Goal: Transaction & Acquisition: Purchase product/service

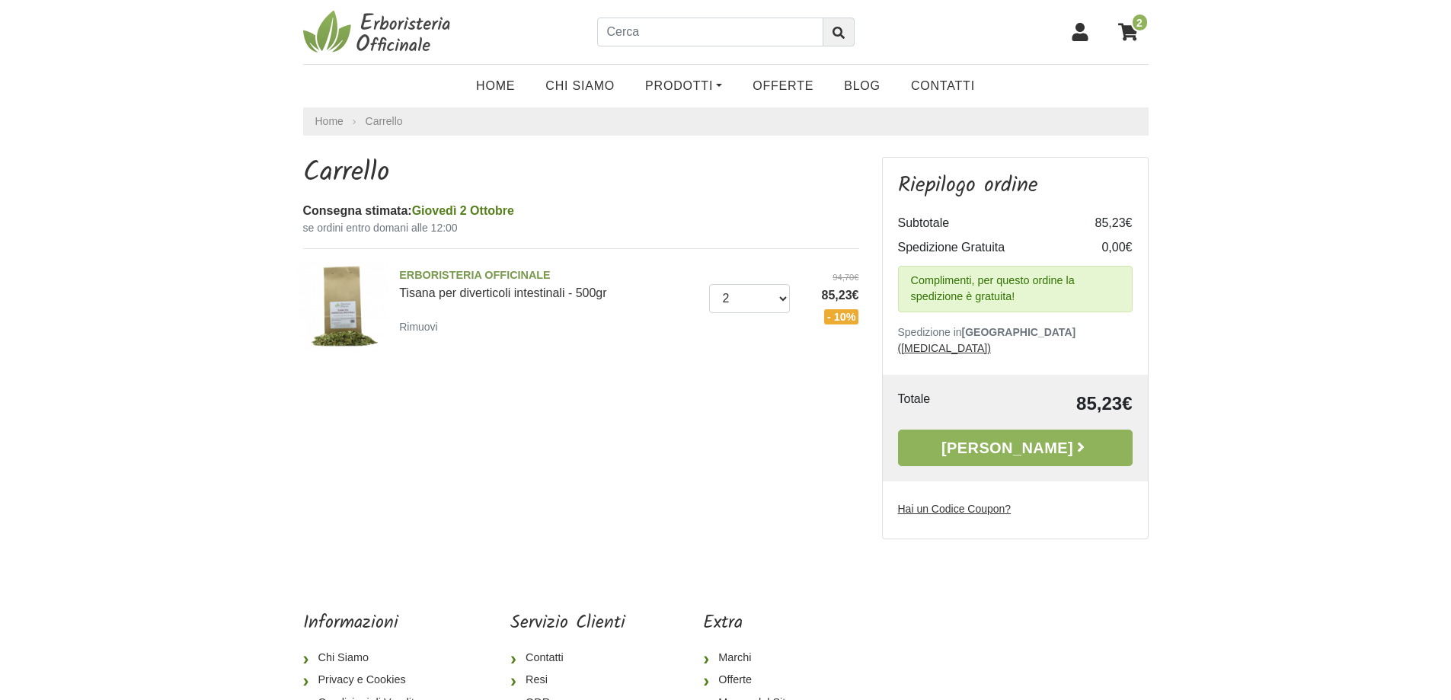
click at [1079, 34] on icon at bounding box center [1079, 32] width 16 height 18
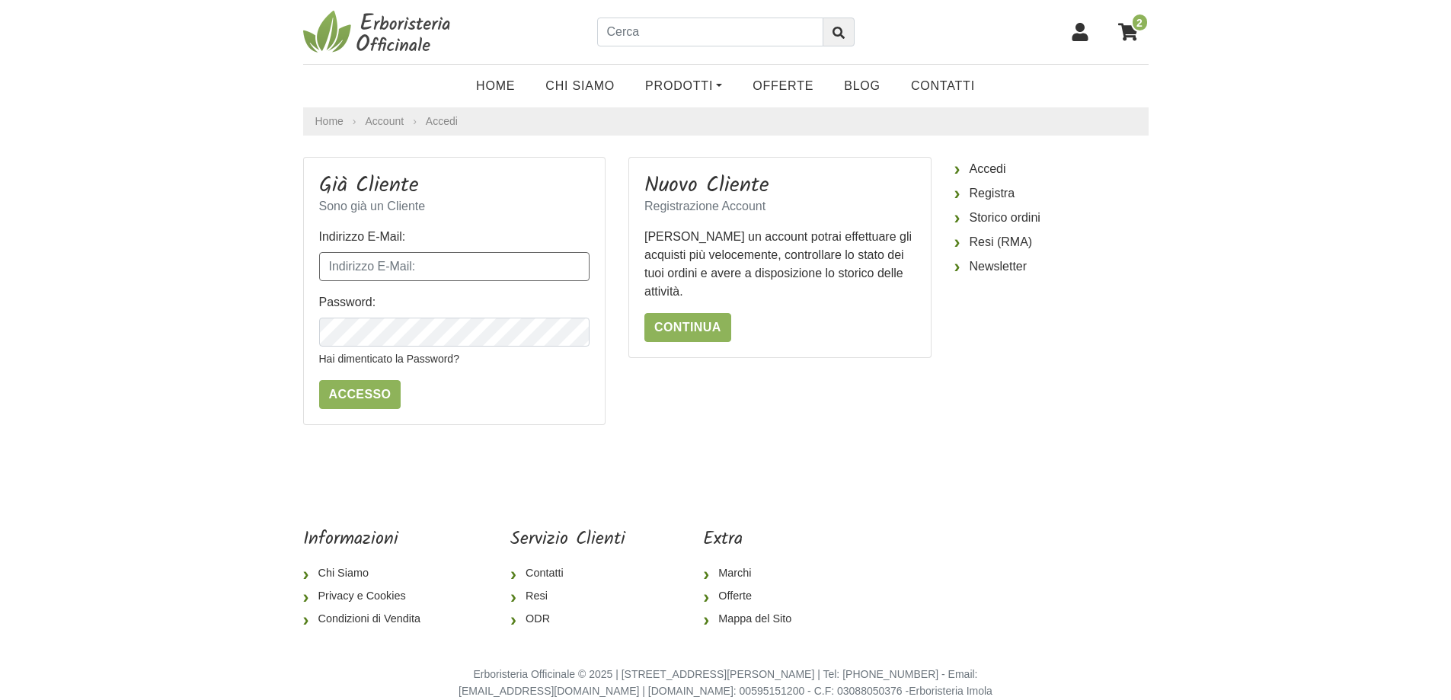
click at [412, 273] on input "Indirizzo E-Mail:" at bounding box center [454, 266] width 271 height 29
type input "adriano.cigni@virgilio.it"
click at [1079, 34] on icon at bounding box center [1079, 32] width 16 height 18
click at [411, 269] on input "Indirizzo E-Mail:" at bounding box center [454, 266] width 271 height 29
type input "adriano.cigni@virgilio.it"
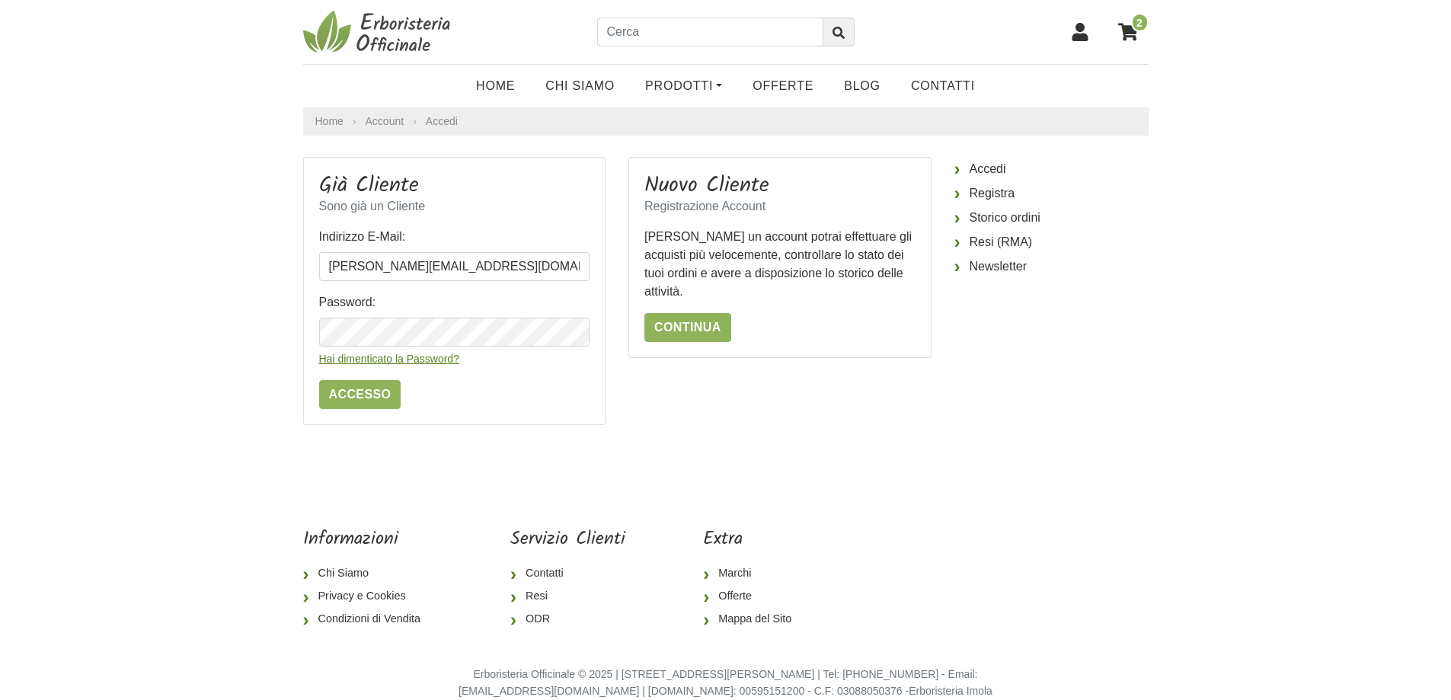
click at [406, 360] on link "Hai dimenticato la Password?" at bounding box center [389, 359] width 140 height 12
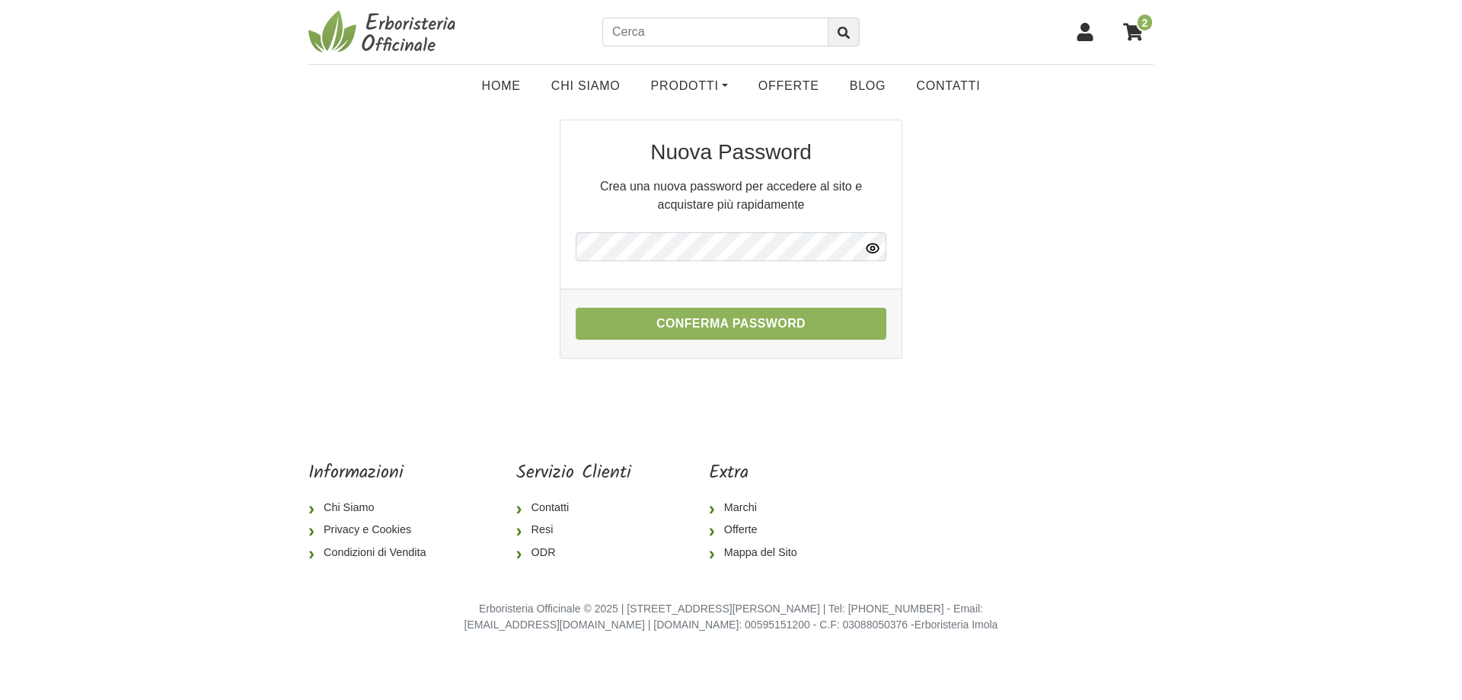
click at [874, 246] on icon "button" at bounding box center [872, 248] width 15 height 15
click at [713, 316] on button "Conferma Password" at bounding box center [731, 324] width 311 height 32
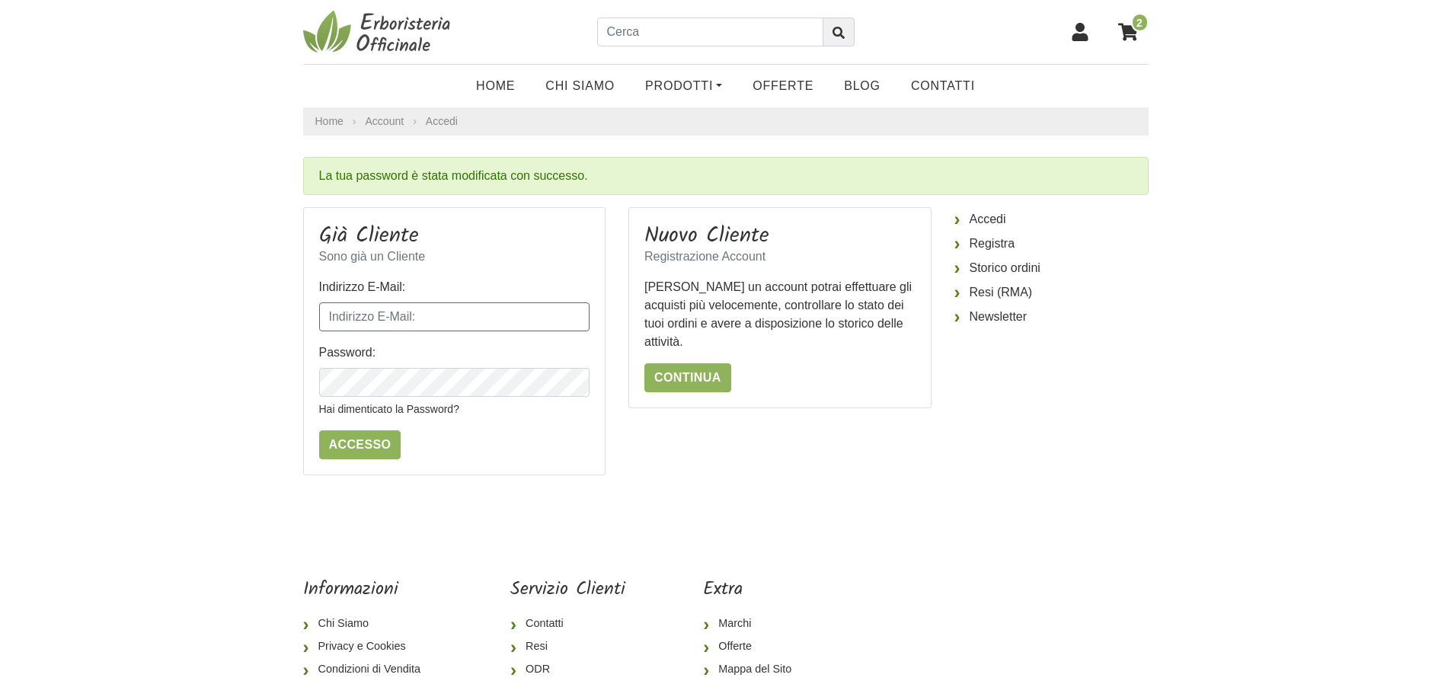
click at [427, 326] on input "Indirizzo E-Mail:" at bounding box center [454, 316] width 271 height 29
type input "adriano.cigni@gmail.com"
click at [364, 436] on input "Accesso" at bounding box center [360, 444] width 82 height 29
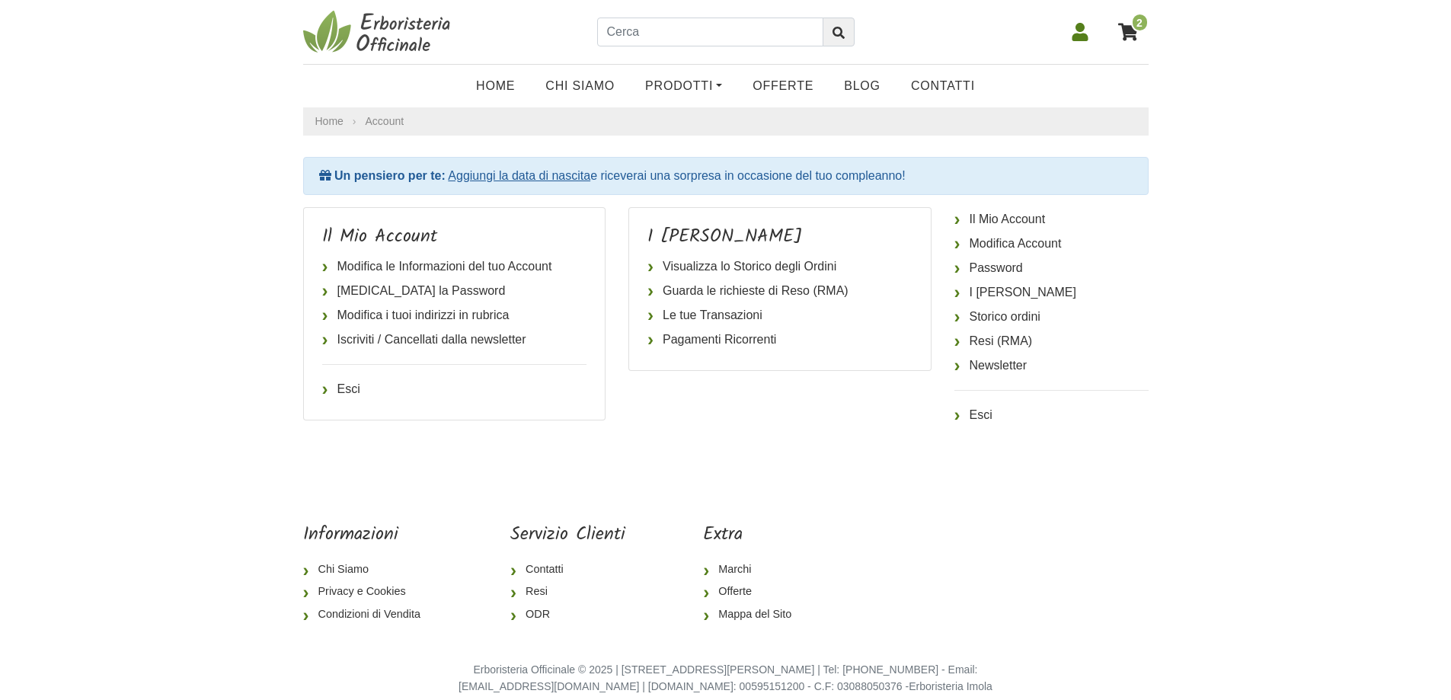
click at [1126, 28] on icon at bounding box center [1128, 32] width 20 height 18
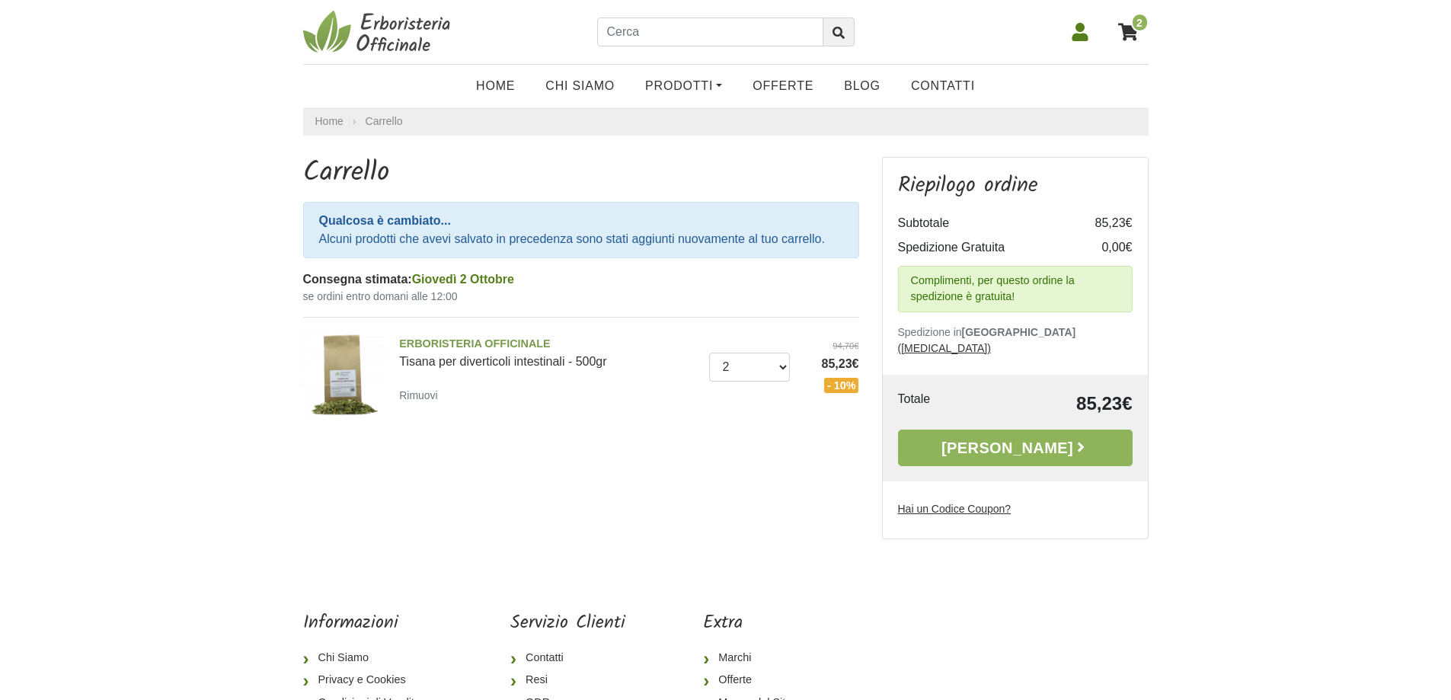
click at [1082, 34] on icon at bounding box center [1079, 32] width 16 height 18
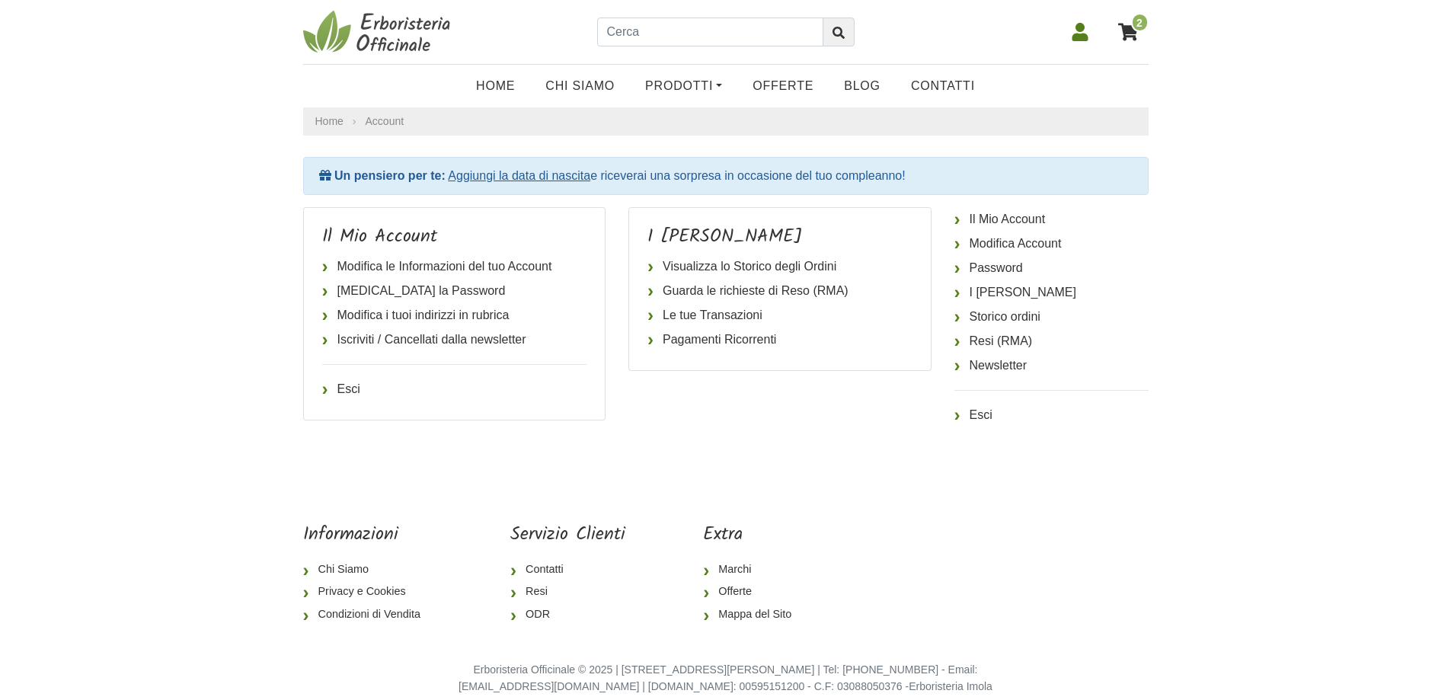
click at [1135, 27] on span "2" at bounding box center [1140, 22] width 18 height 19
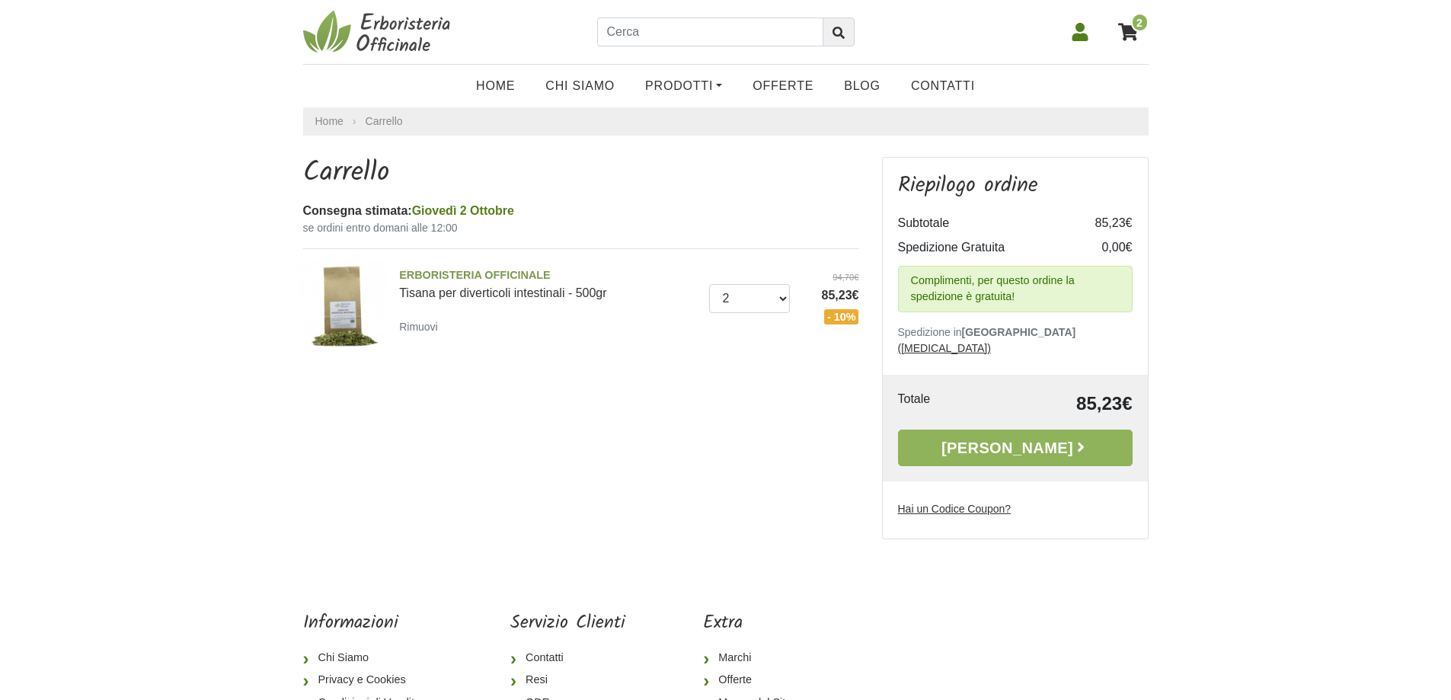
click at [1014, 430] on link "[PERSON_NAME]" at bounding box center [1015, 448] width 235 height 37
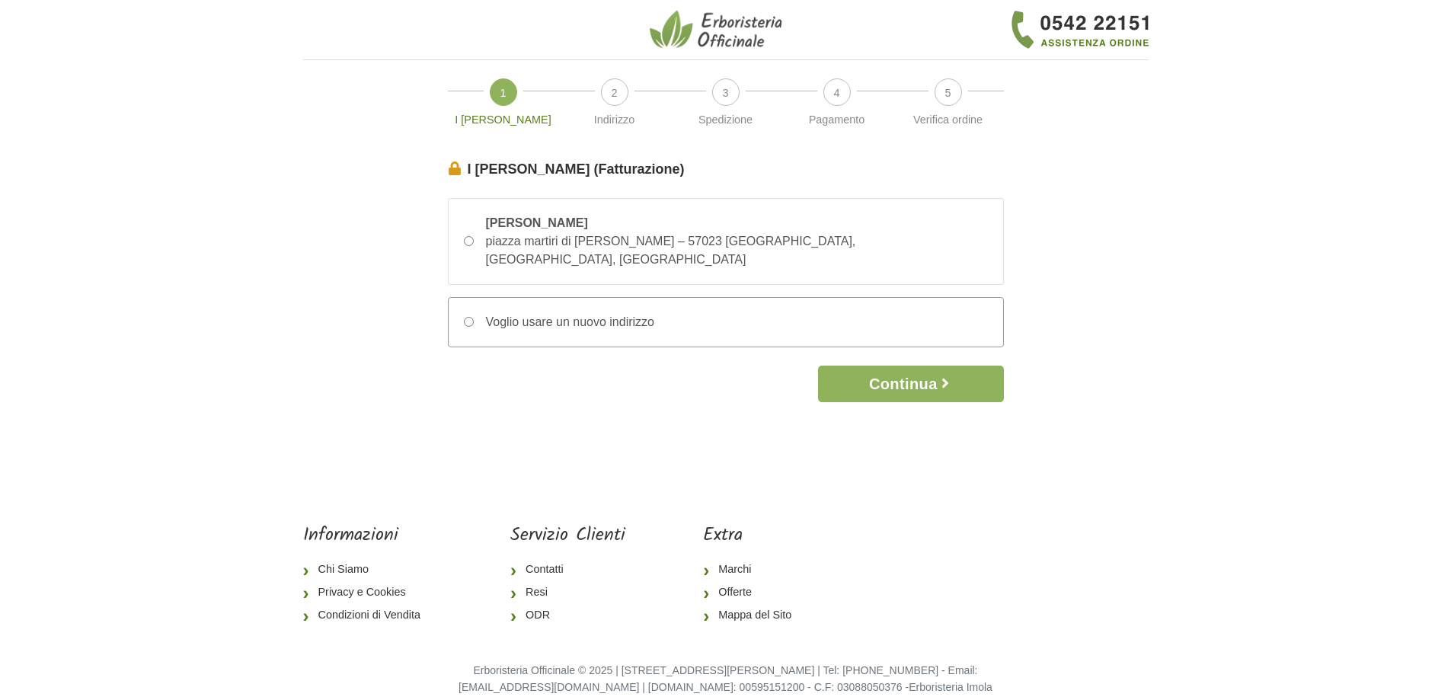
drag, startPoint x: 917, startPoint y: 359, endPoint x: 864, endPoint y: 321, distance: 64.9
click at [912, 366] on button "Continua" at bounding box center [910, 384] width 185 height 37
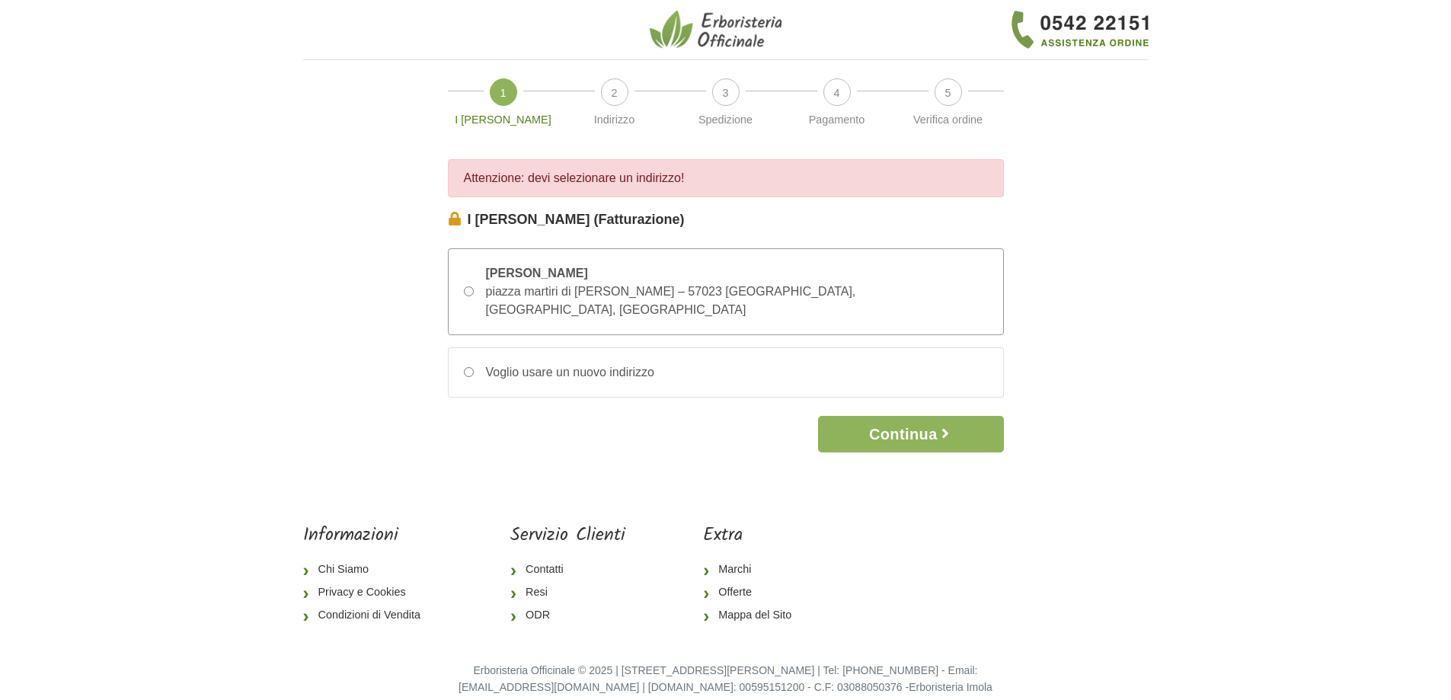
click at [464, 286] on input "[PERSON_NAME] piazza martiri di [PERSON_NAME] – 57023 [GEOGRAPHIC_DATA], [GEOGR…" at bounding box center [469, 291] width 10 height 10
radio input "true"
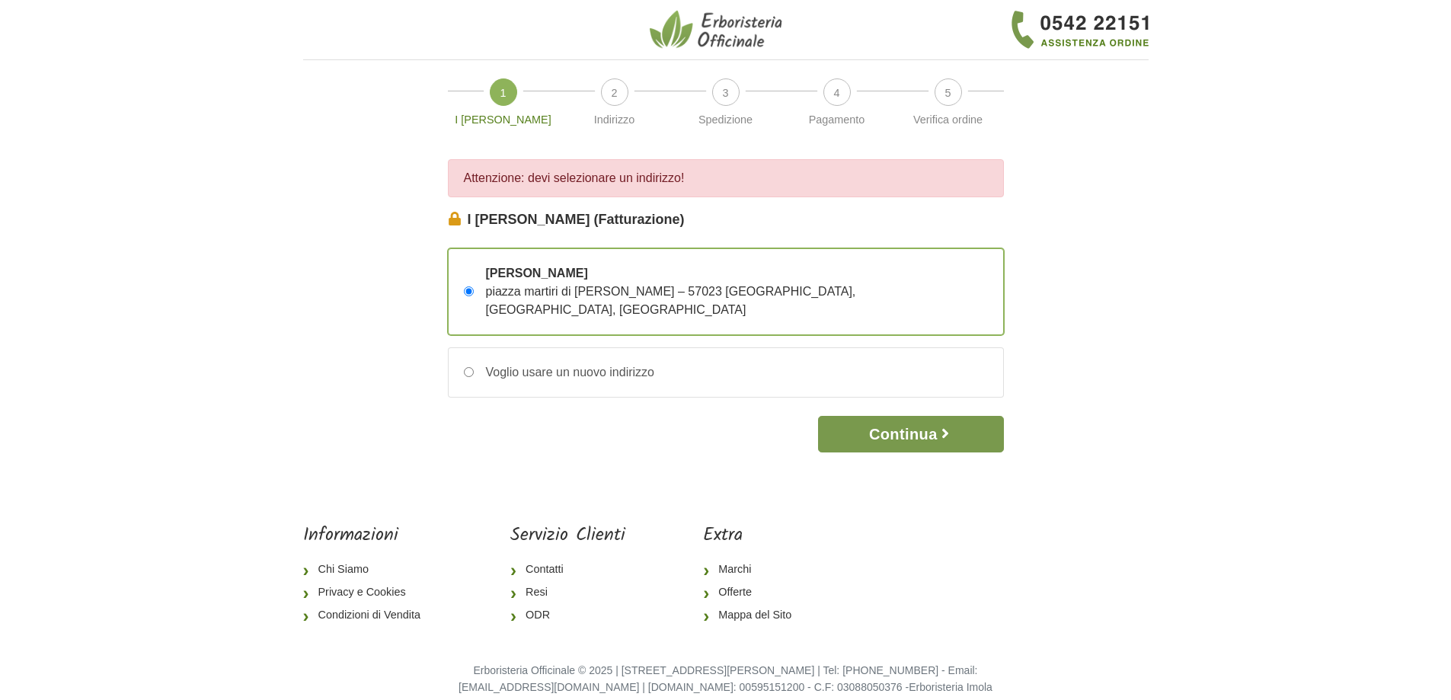
click at [902, 420] on button "Continua" at bounding box center [910, 434] width 185 height 37
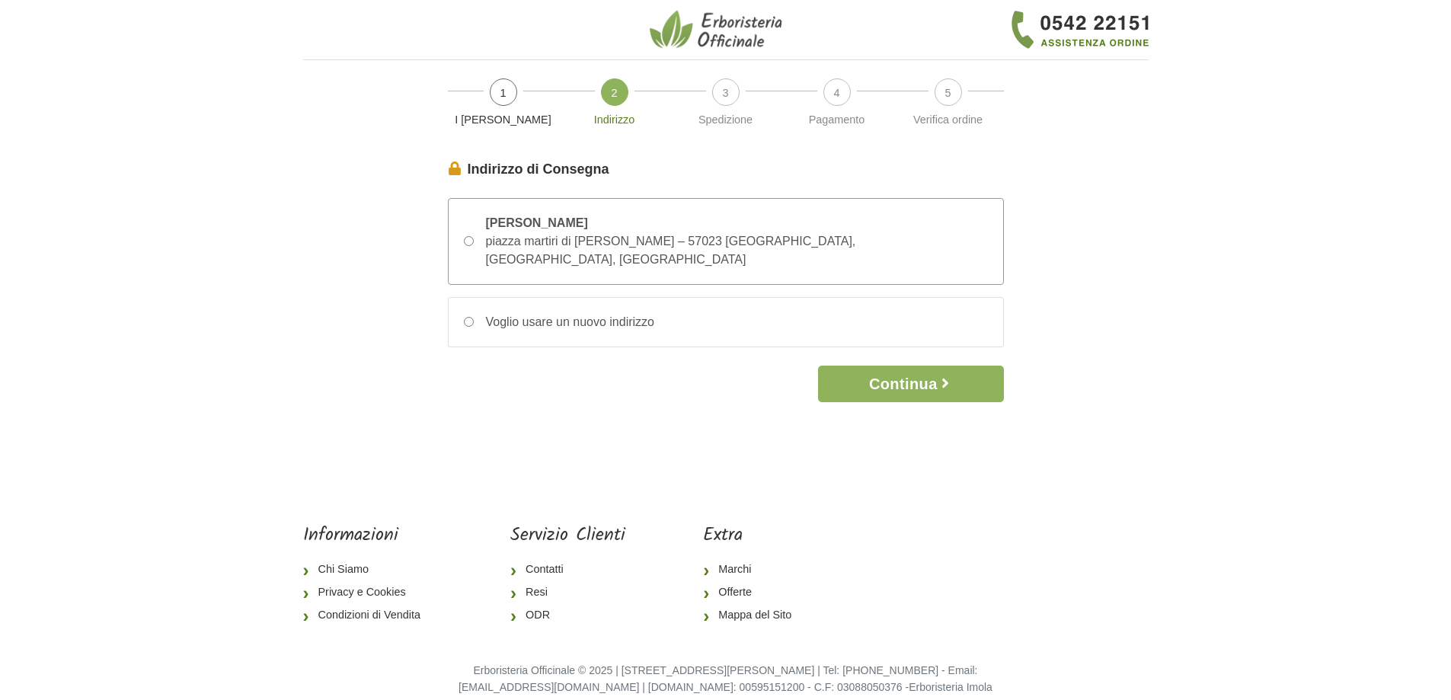
click at [468, 236] on input "[PERSON_NAME] piazza martiri di [PERSON_NAME] – 57023 [GEOGRAPHIC_DATA], [GEOGR…" at bounding box center [469, 241] width 10 height 10
radio input "true"
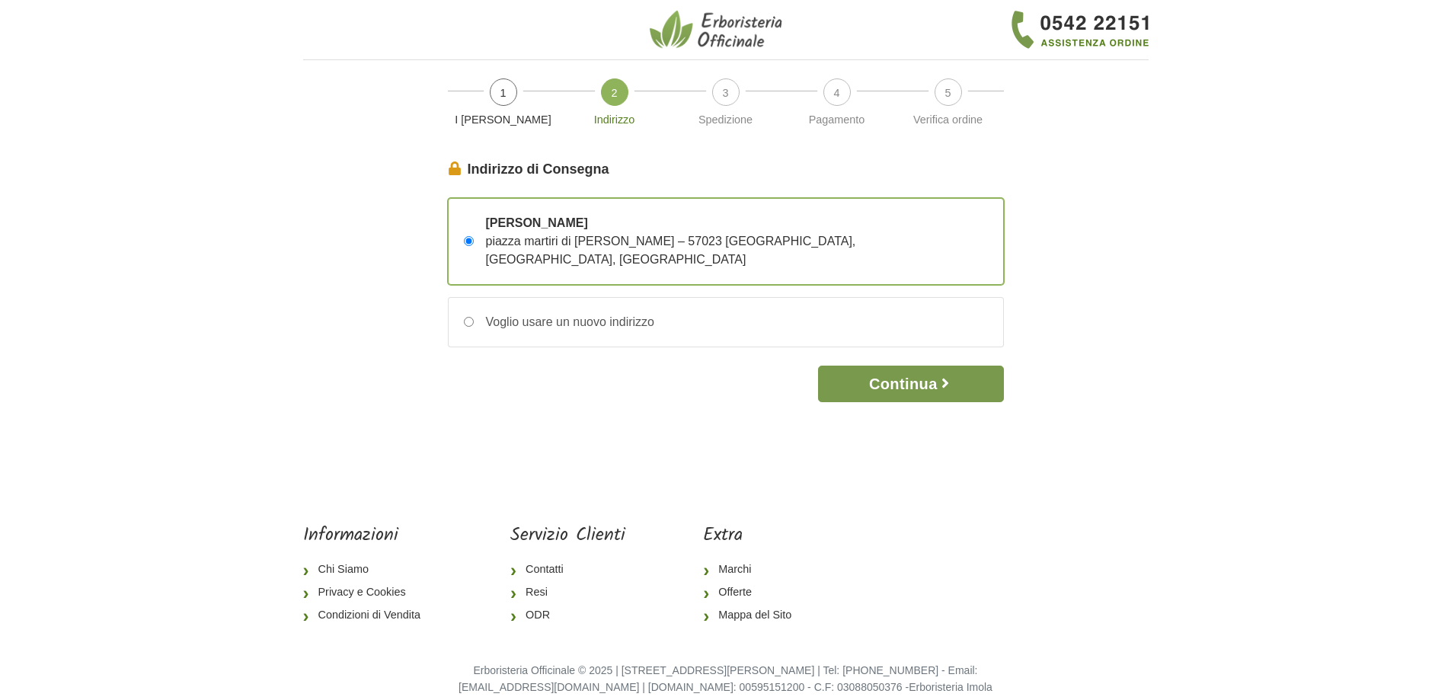
click at [899, 372] on button "Continua" at bounding box center [910, 384] width 185 height 37
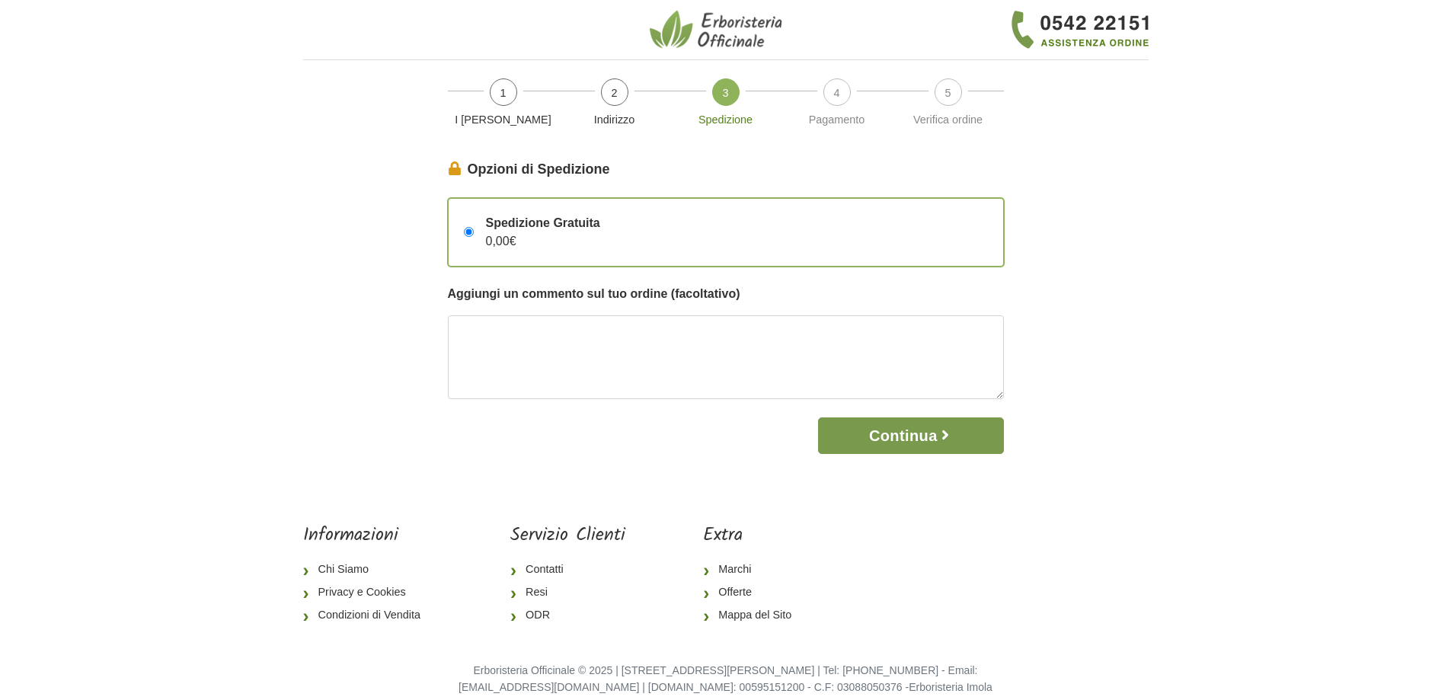
click at [884, 433] on button "Continua" at bounding box center [910, 435] width 185 height 37
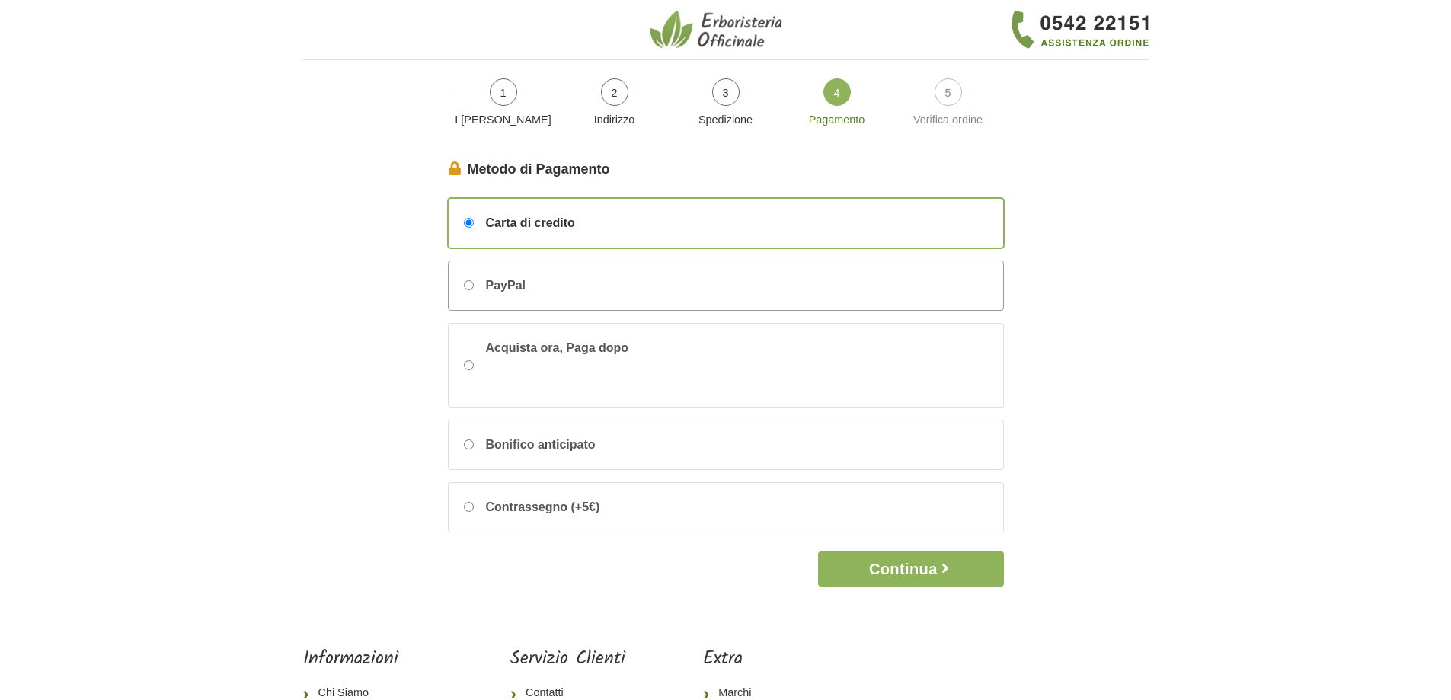
click at [468, 282] on input "PayPal" at bounding box center [469, 285] width 10 height 10
radio input "true"
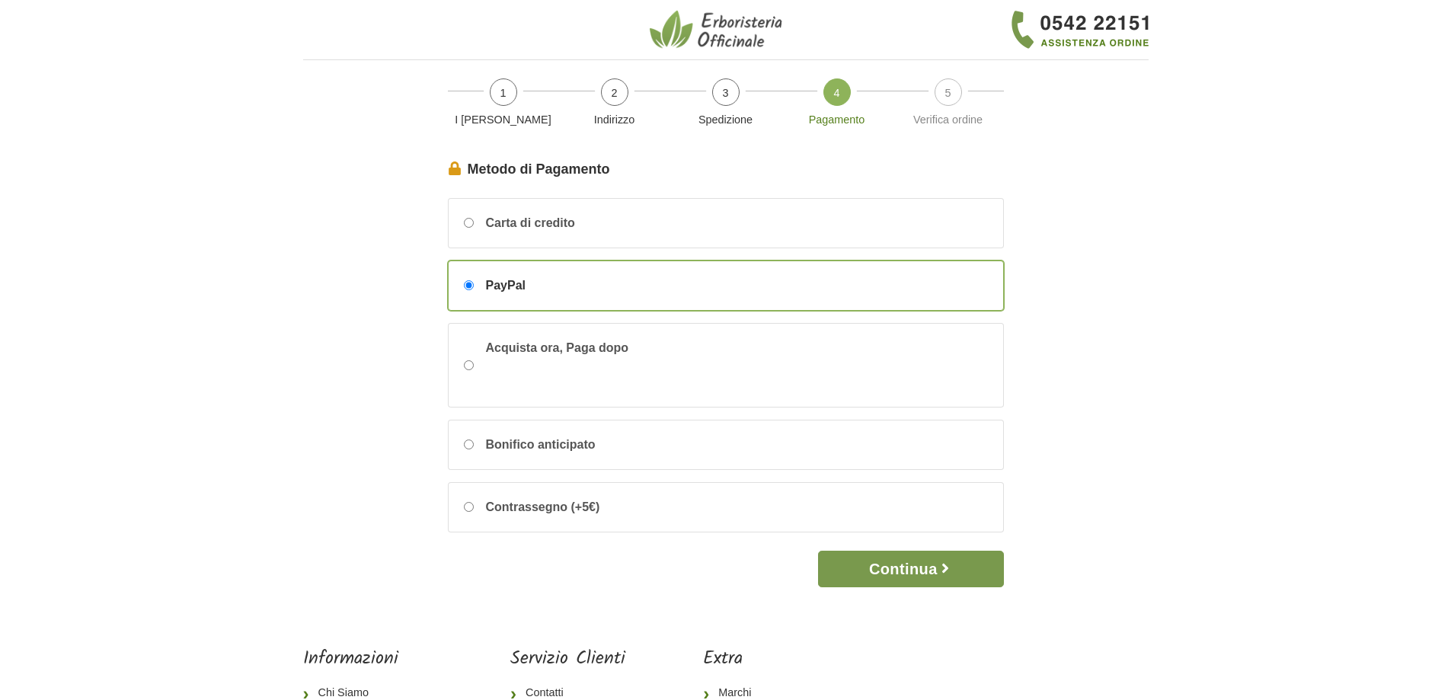
click at [921, 567] on button "Continua" at bounding box center [910, 569] width 185 height 37
